Goal: Information Seeking & Learning: Learn about a topic

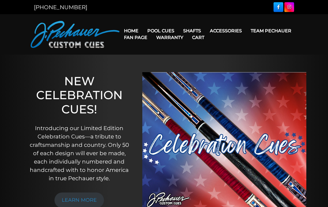
click at [153, 58] on link "Pro Series (R) – NEW" at bounding box center [178, 55] width 68 height 8
click at [247, 31] on link "Team Pechauer" at bounding box center [272, 31] width 50 height 14
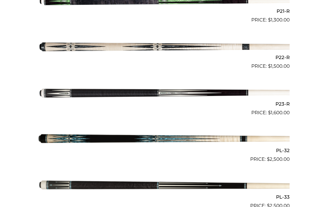
scroll to position [1126, 0]
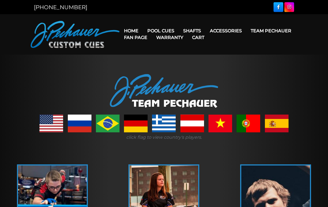
click at [194, 66] on link "Champion Collection" at bounding box center [178, 62] width 68 height 8
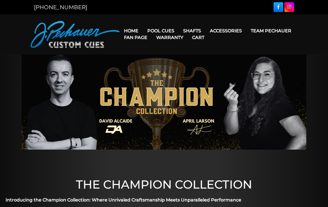
click at [197, 69] on img at bounding box center [164, 102] width 285 height 95
click at [247, 33] on link "Team Pechauer" at bounding box center [272, 31] width 50 height 14
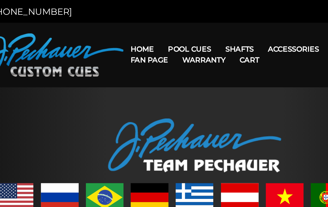
click at [153, 66] on link "Champion Collection" at bounding box center [178, 62] width 68 height 8
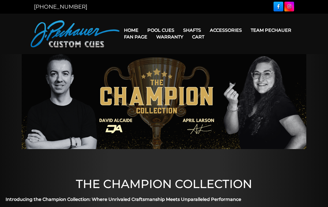
scroll to position [1, 0]
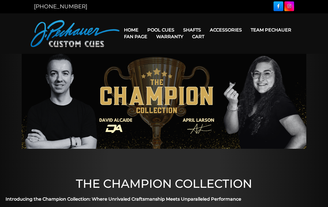
click at [247, 30] on link "Team Pechauer" at bounding box center [272, 30] width 50 height 14
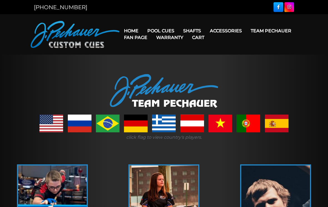
click at [247, 32] on link "Team Pechauer" at bounding box center [272, 31] width 50 height 14
click at [190, 49] on link "JP Series (T) – NEW" at bounding box center [178, 47] width 68 height 8
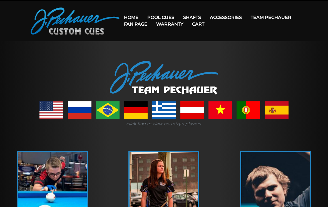
scroll to position [12, 0]
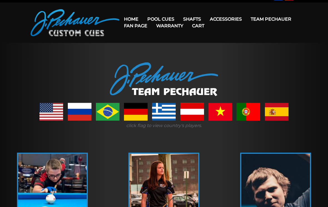
click at [247, 19] on link "Team Pechauer" at bounding box center [272, 19] width 50 height 14
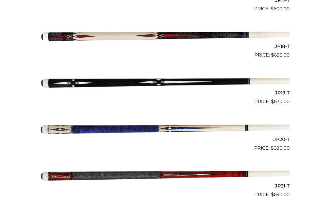
scroll to position [942, 0]
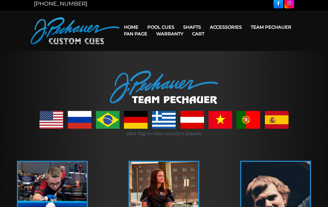
scroll to position [4, 0]
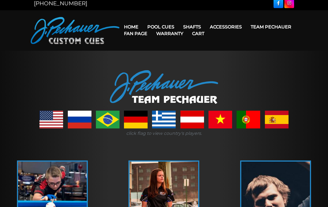
click at [152, 55] on link "Pro Series (R) – NEW" at bounding box center [178, 51] width 68 height 8
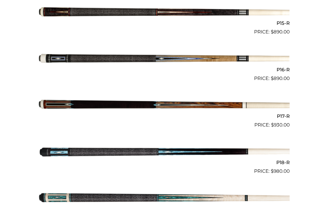
scroll to position [838, 0]
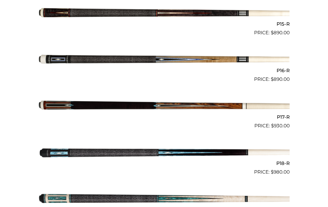
click at [51, 57] on img at bounding box center [164, 60] width 252 height 42
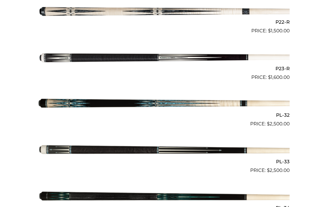
scroll to position [1166, 0]
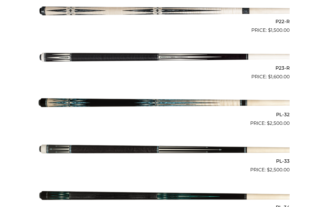
click at [50, 54] on img at bounding box center [164, 57] width 252 height 42
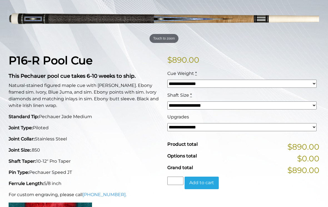
scroll to position [91, 0]
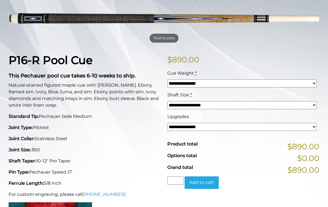
click at [178, 102] on select "**********" at bounding box center [242, 105] width 149 height 8
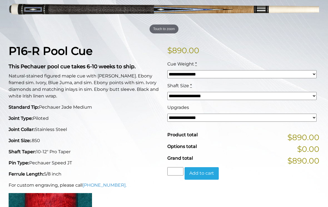
scroll to position [100, 0]
click at [183, 115] on select "**********" at bounding box center [242, 118] width 149 height 8
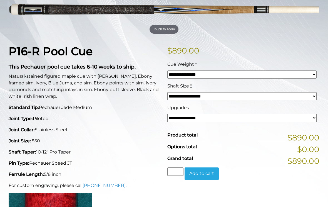
click at [182, 97] on select "**********" at bounding box center [242, 96] width 149 height 8
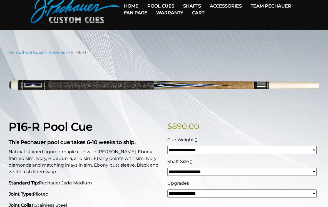
scroll to position [0, 0]
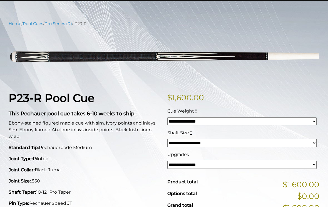
scroll to position [53, 0]
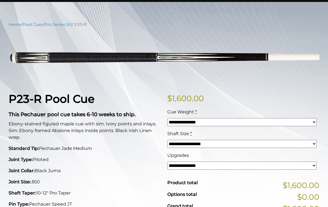
click at [56, 24] on link "Pro Series (R)" at bounding box center [59, 24] width 28 height 5
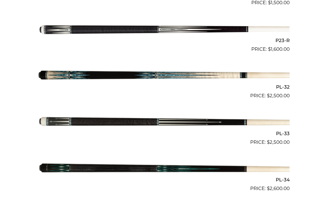
scroll to position [1192, 0]
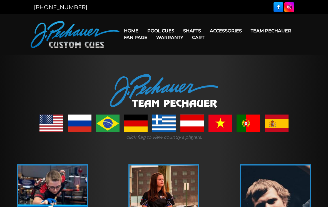
scroll to position [4, 0]
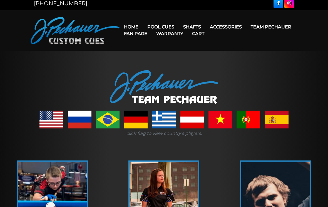
click at [247, 26] on link "Team Pechauer" at bounding box center [272, 27] width 50 height 14
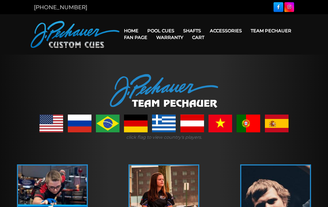
click at [171, 98] on link "Retired Cues" at bounding box center [178, 94] width 68 height 8
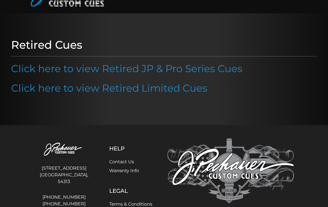
scroll to position [42, 0]
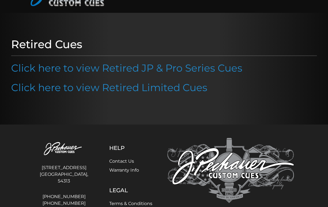
click at [22, 70] on link "Click here to view Retired JP & Pro Series Cues" at bounding box center [127, 68] width 232 height 12
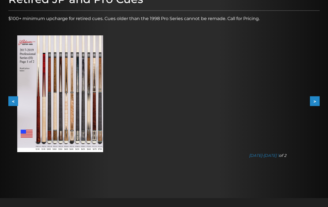
scroll to position [86, 0]
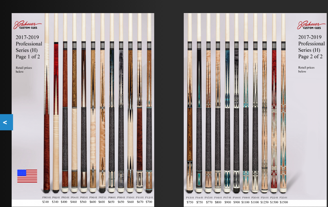
click at [38, 58] on img at bounding box center [60, 91] width 86 height 117
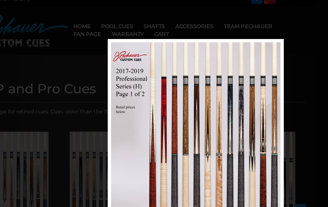
scroll to position [0, 10]
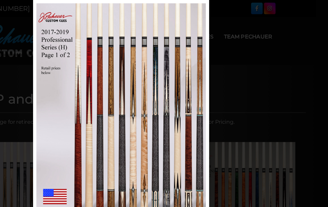
click at [13, 41] on div "Image 16 of 53" at bounding box center [154, 103] width 328 height 207
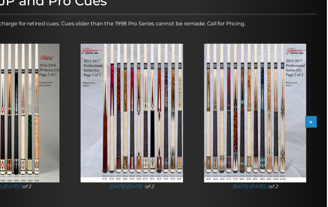
scroll to position [0, 0]
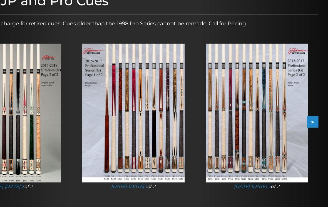
click at [310, 123] on button ">" at bounding box center [315, 128] width 10 height 10
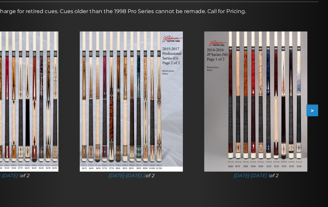
click at [310, 112] on button ">" at bounding box center [315, 117] width 10 height 10
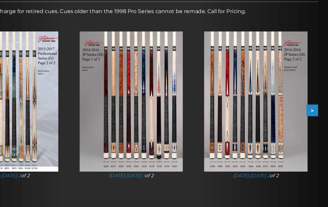
click at [310, 112] on button ">" at bounding box center [315, 117] width 10 height 10
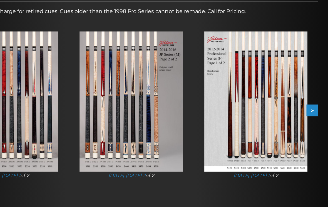
click at [310, 112] on button ">" at bounding box center [315, 117] width 10 height 10
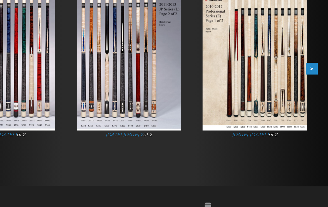
scroll to position [100, 0]
click at [310, 81] on button ">" at bounding box center [315, 86] width 10 height 10
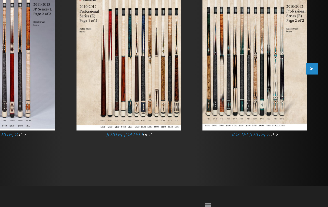
click at [310, 81] on button ">" at bounding box center [315, 86] width 10 height 10
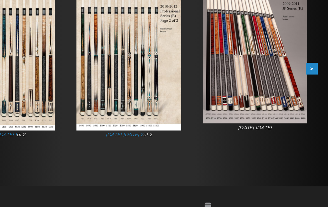
click at [310, 81] on button ">" at bounding box center [315, 86] width 10 height 10
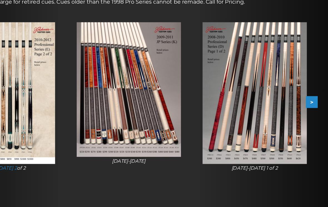
click at [310, 106] on button ">" at bounding box center [315, 111] width 10 height 10
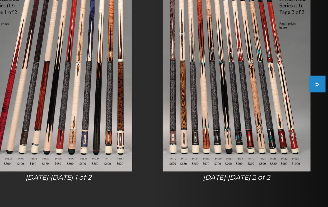
click at [310, 106] on button ">" at bounding box center [315, 111] width 10 height 10
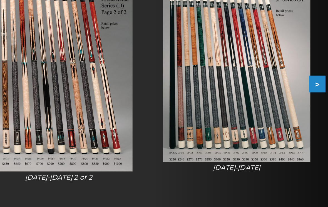
click at [310, 106] on button ">" at bounding box center [315, 111] width 10 height 10
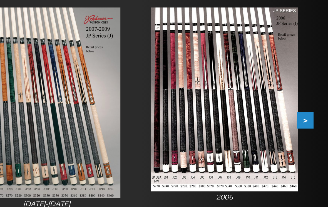
scroll to position [74, 0]
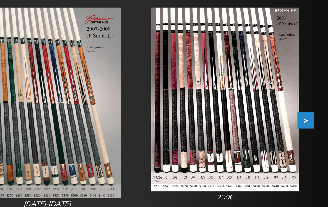
click at [310, 106] on button ">" at bounding box center [315, 111] width 10 height 10
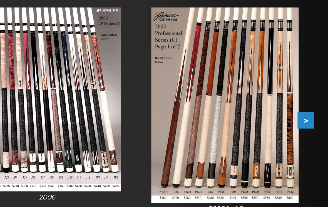
click at [310, 106] on button ">" at bounding box center [315, 111] width 10 height 10
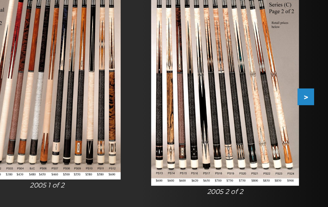
click at [310, 106] on button ">" at bounding box center [315, 111] width 10 height 10
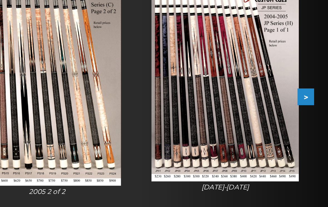
click at [310, 106] on button ">" at bounding box center [315, 111] width 10 height 10
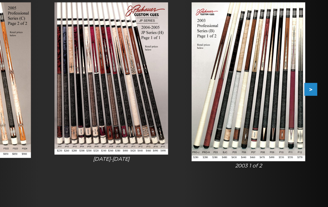
click at [310, 106] on button ">" at bounding box center [315, 111] width 10 height 10
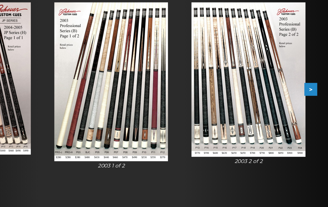
click at [310, 106] on button ">" at bounding box center [315, 111] width 10 height 10
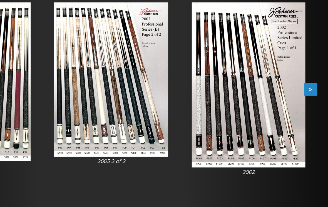
click at [310, 106] on button ">" at bounding box center [315, 111] width 10 height 10
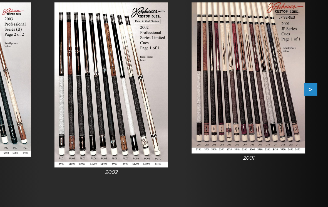
click at [310, 106] on button ">" at bounding box center [315, 111] width 10 height 10
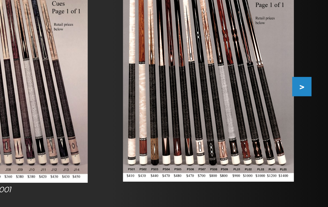
click at [310, 106] on button ">" at bounding box center [315, 111] width 10 height 10
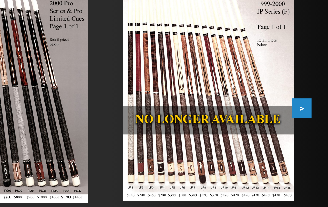
click at [310, 106] on button ">" at bounding box center [315, 111] width 10 height 10
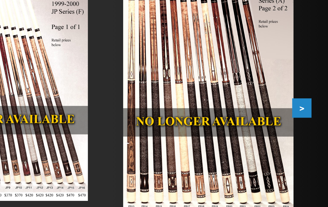
click at [310, 106] on button ">" at bounding box center [315, 111] width 10 height 10
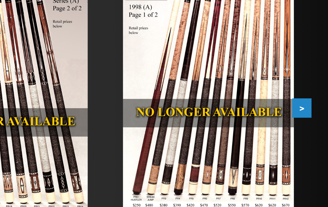
click at [310, 106] on button ">" at bounding box center [315, 111] width 10 height 10
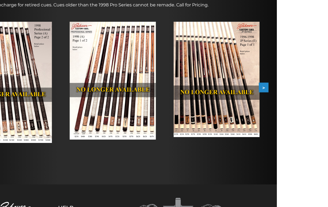
scroll to position [99, 0]
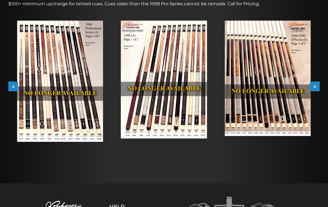
click at [314, 87] on button ">" at bounding box center [315, 87] width 10 height 10
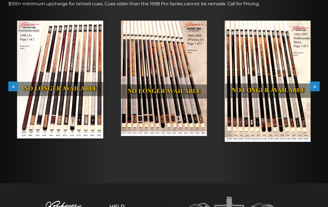
click at [299, 116] on img at bounding box center [268, 81] width 86 height 121
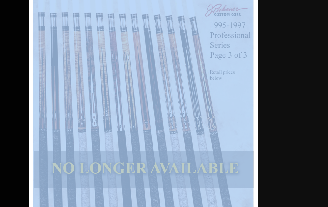
scroll to position [151, 301]
click at [172, 63] on div "Image 47 of 53" at bounding box center [212, 166] width 328 height 207
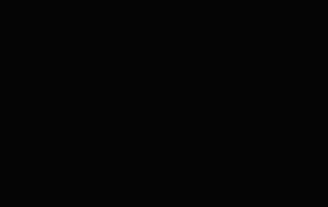
click at [172, 32] on div at bounding box center [41, 157] width 574 height 617
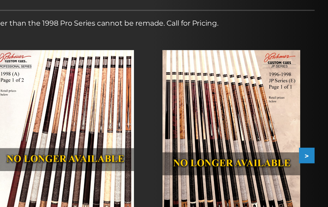
scroll to position [87, 0]
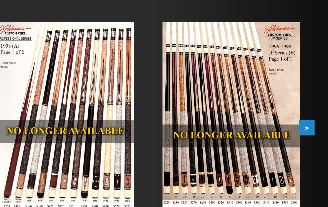
click at [310, 93] on button ">" at bounding box center [315, 98] width 10 height 10
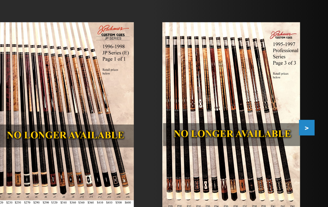
click at [225, 62] on img at bounding box center [268, 92] width 86 height 121
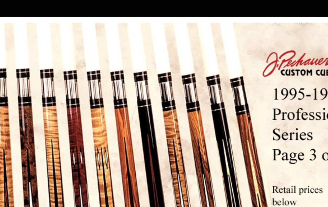
scroll to position [140, 249]
